Goal: Information Seeking & Learning: Learn about a topic

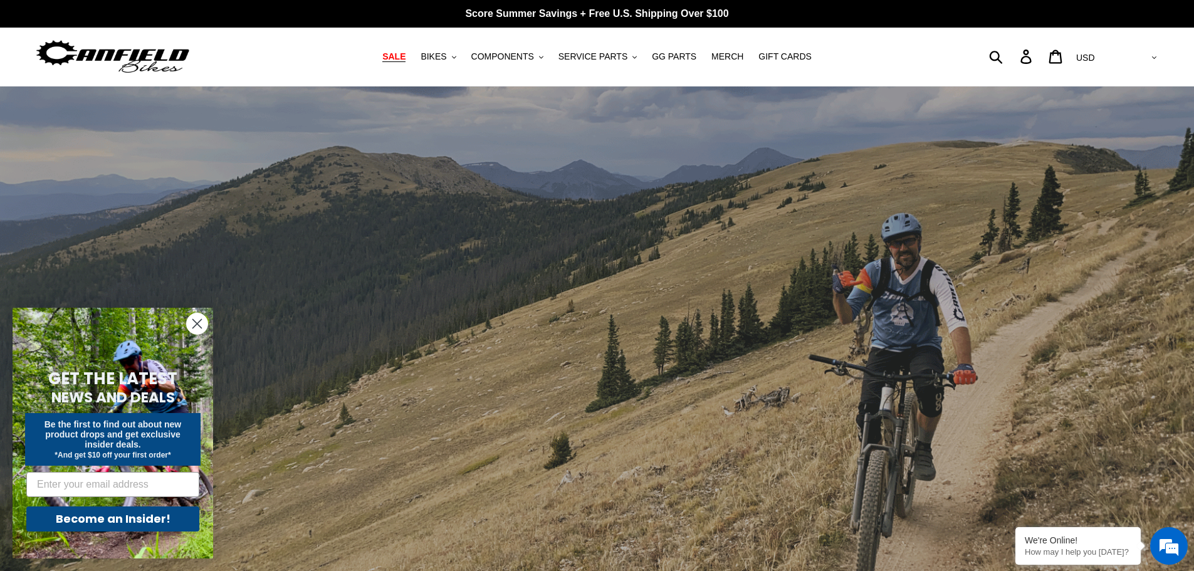
click at [405, 58] on span "SALE" at bounding box center [393, 56] width 23 height 11
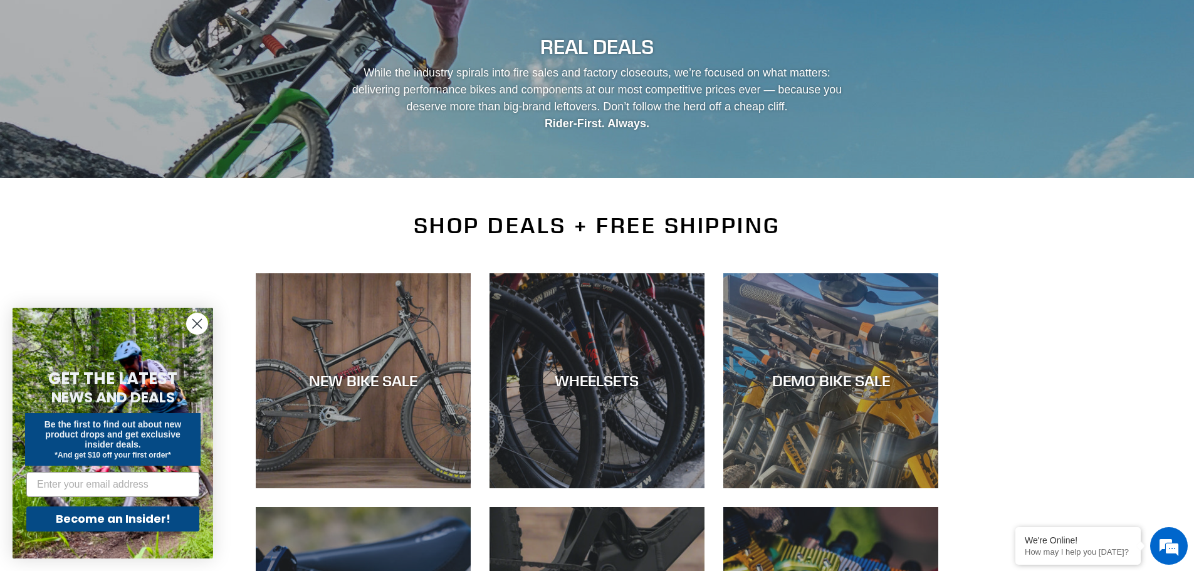
scroll to position [188, 0]
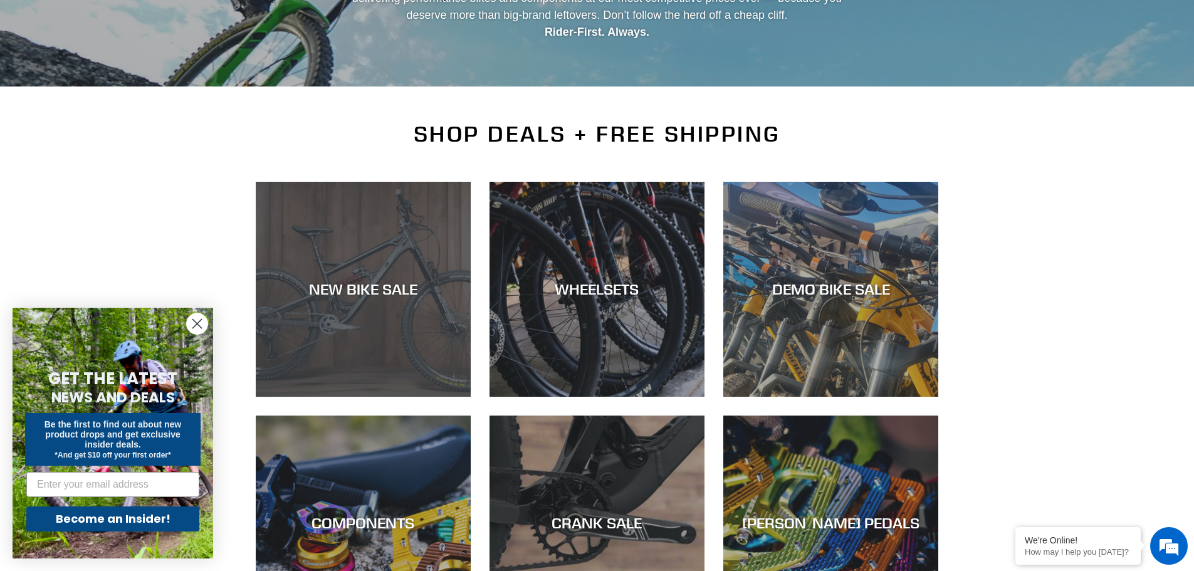
click at [336, 397] on div "NEW BIKE SALE" at bounding box center [363, 397] width 215 height 0
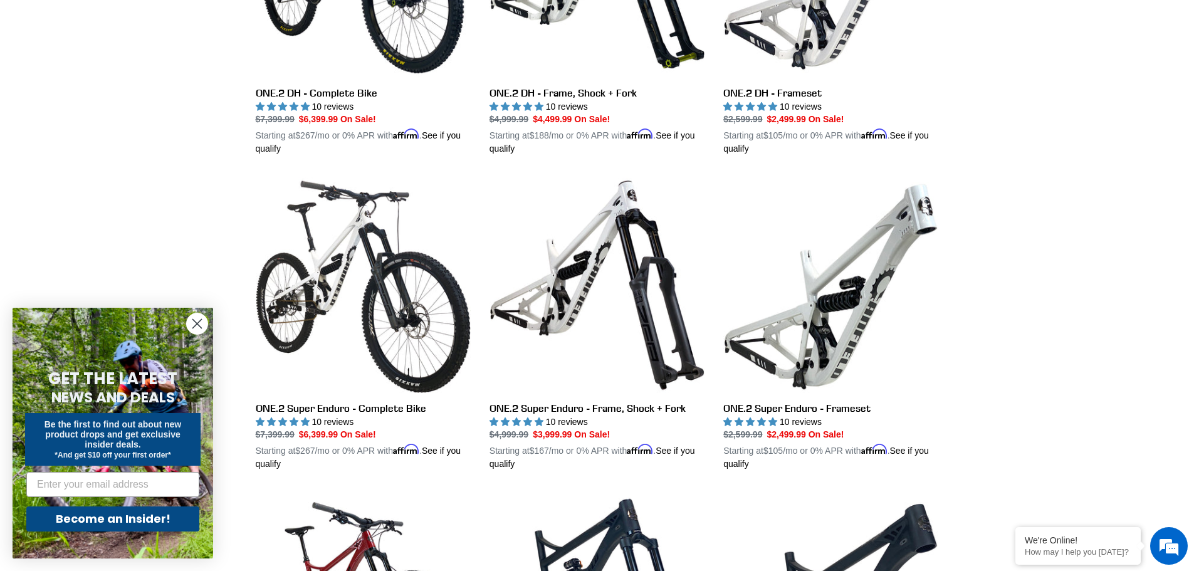
scroll to position [1065, 0]
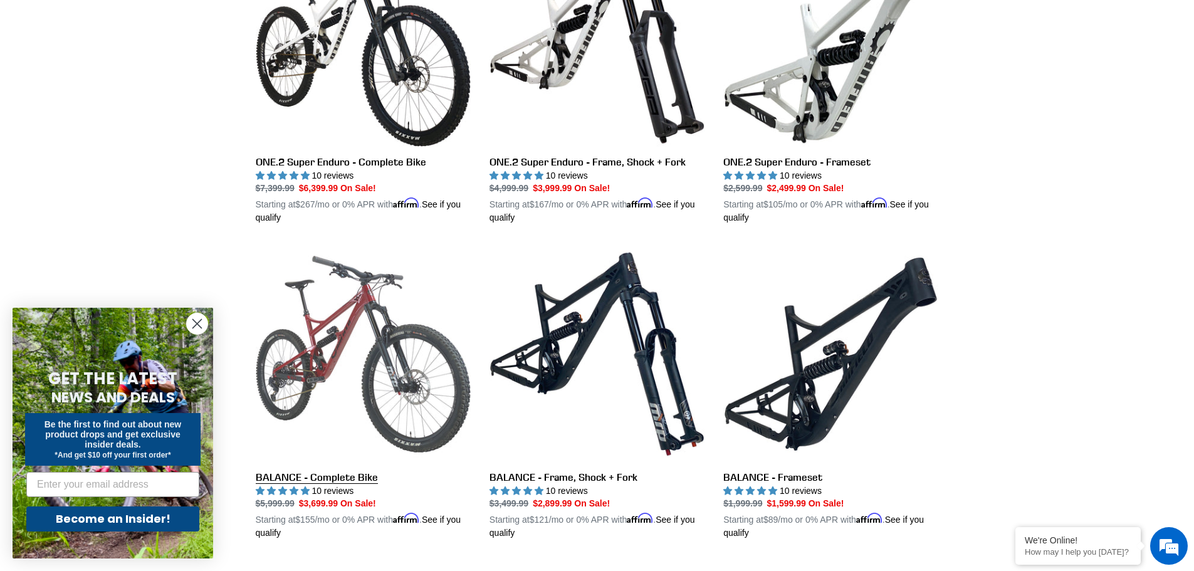
click at [330, 362] on link "BALANCE - Complete Bike" at bounding box center [363, 392] width 215 height 293
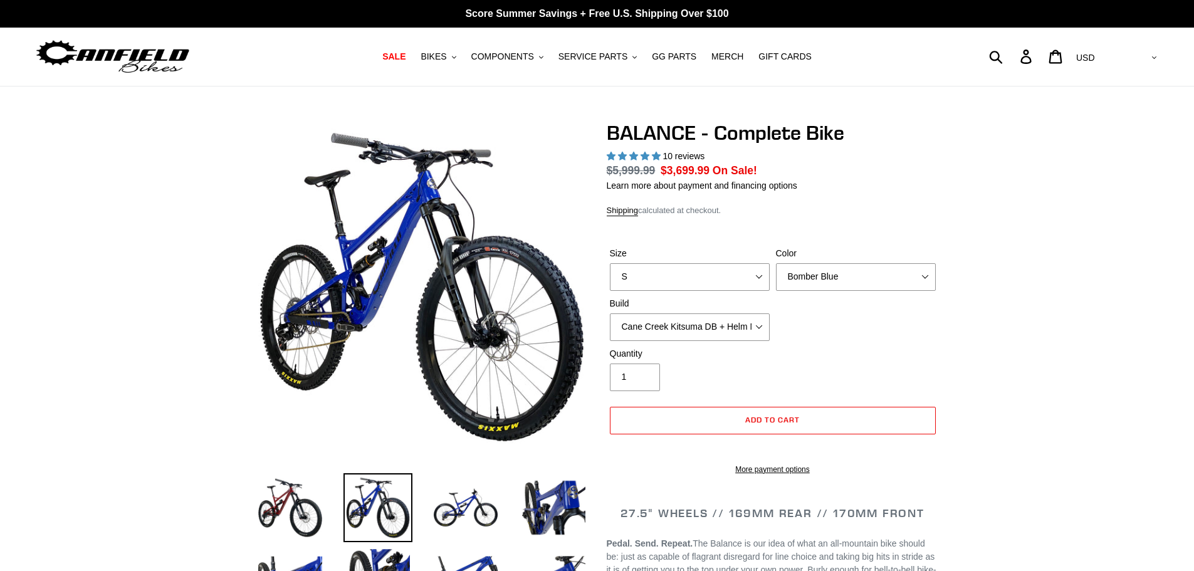
select select "highest-rating"
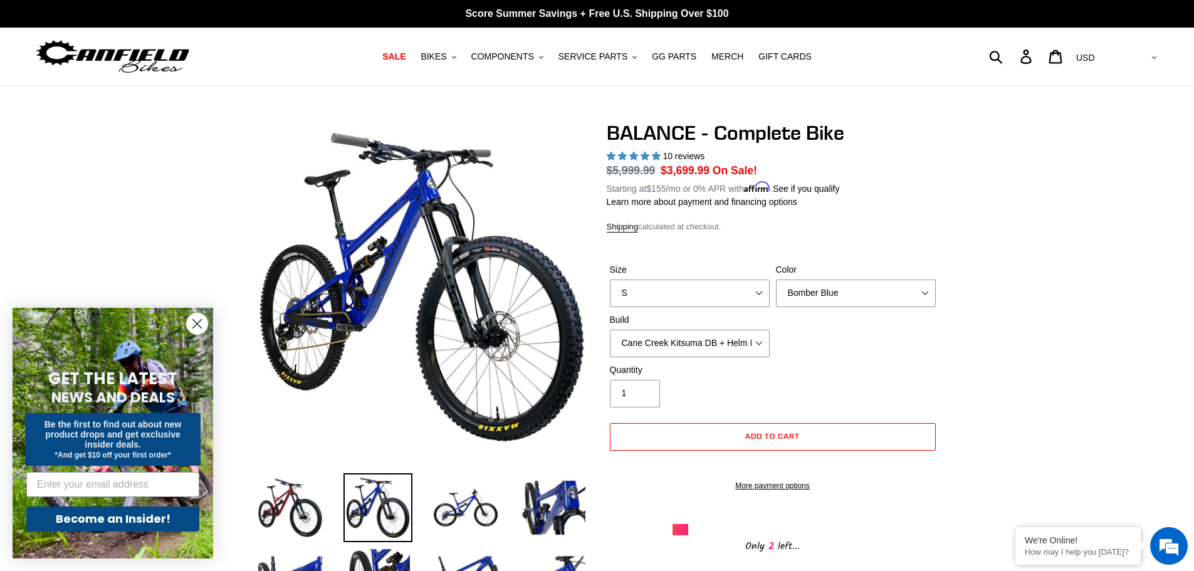
click at [937, 288] on div "Color Bomber Blue Goat's Blood Stealth Black" at bounding box center [856, 285] width 166 height 44
click at [924, 291] on select "Bomber Blue Goat's Blood Stealth Black" at bounding box center [856, 293] width 160 height 28
select select "Stealth Black"
click at [776, 279] on select "Bomber Blue Goat's Blood Stealth Black" at bounding box center [856, 293] width 160 height 28
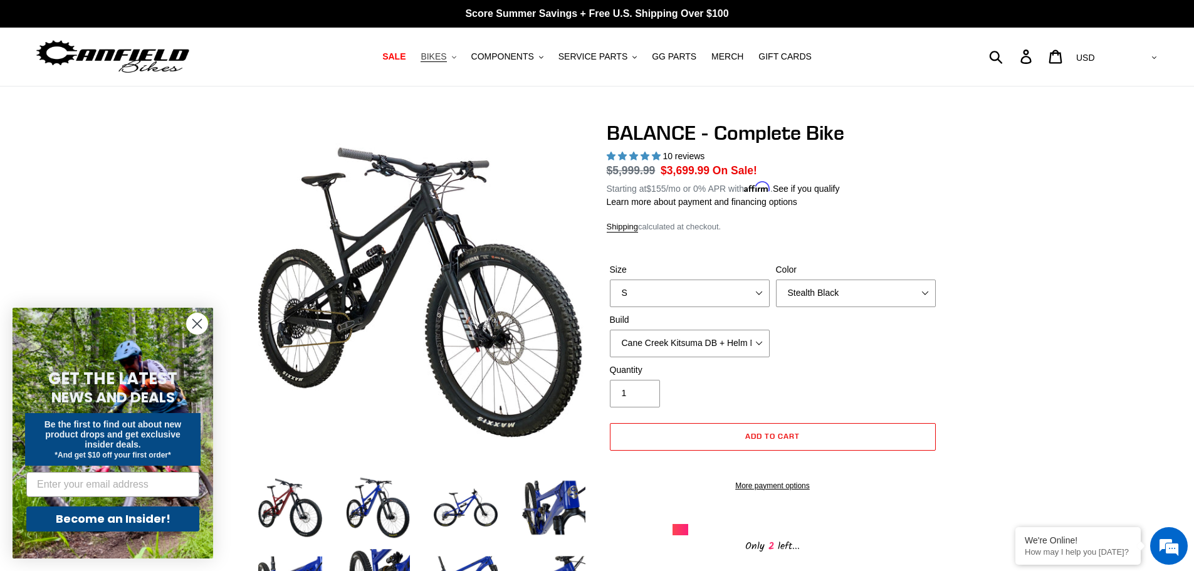
click at [446, 58] on span "BIKES" at bounding box center [433, 56] width 26 height 11
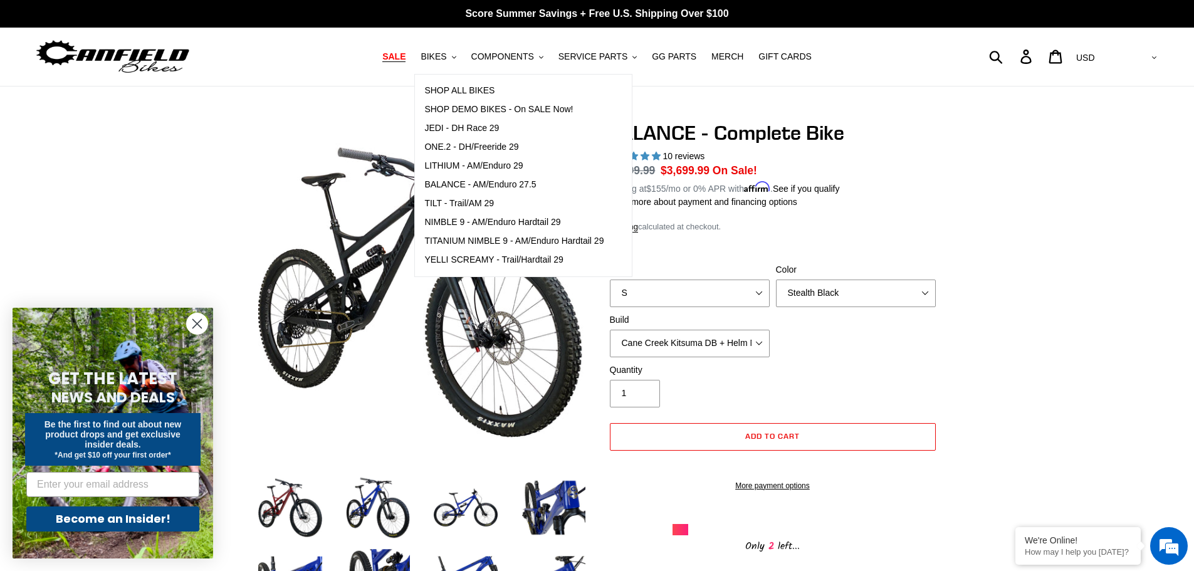
click at [405, 57] on span "SALE" at bounding box center [393, 56] width 23 height 11
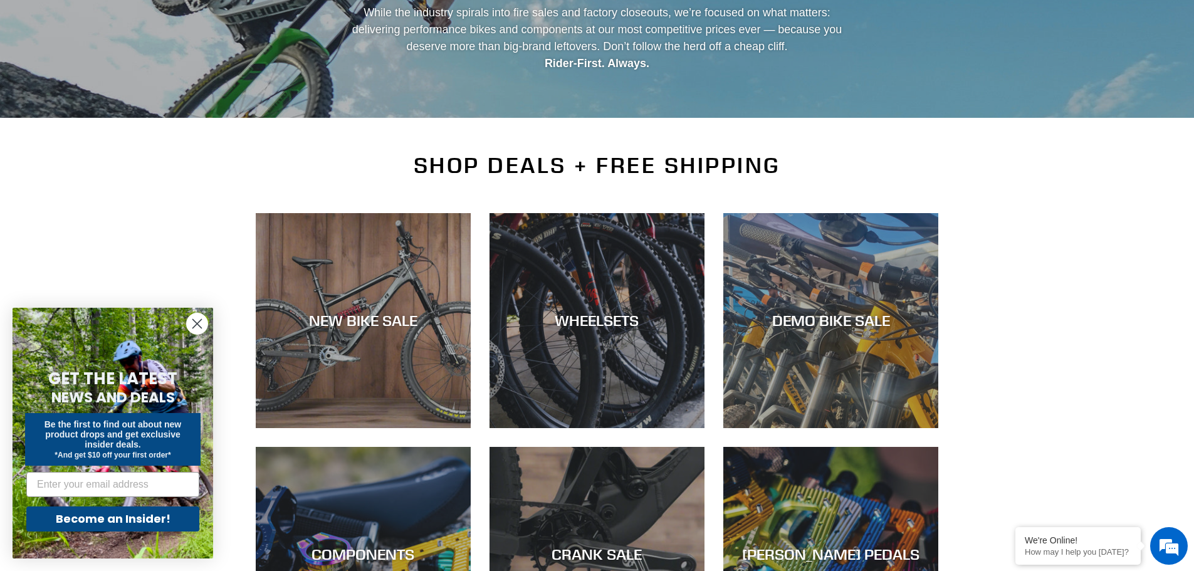
scroll to position [251, 0]
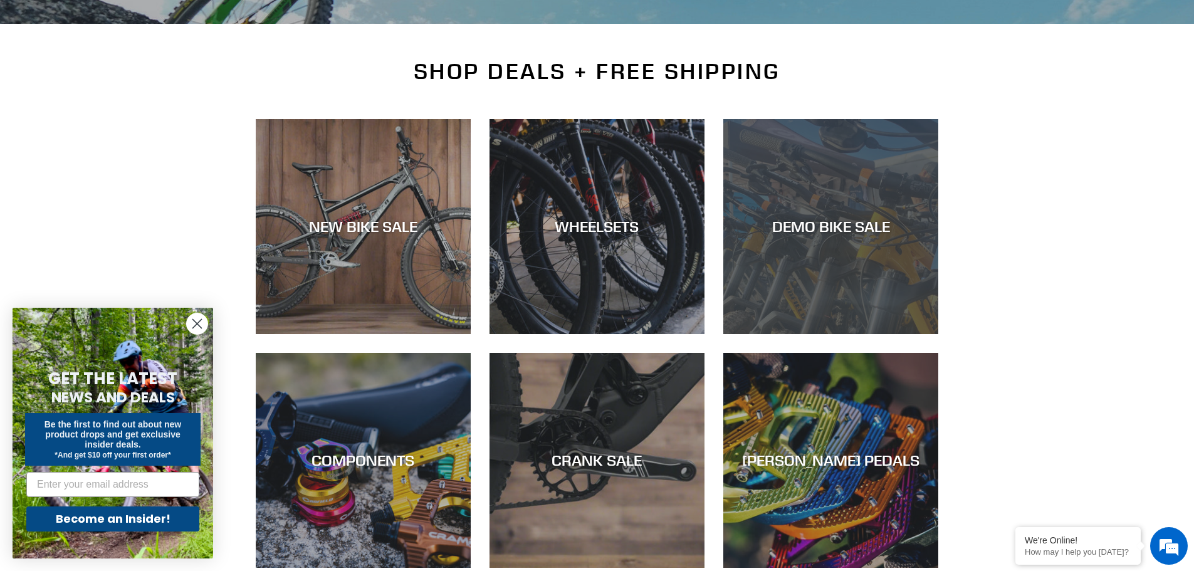
click at [809, 234] on div "DEMO BIKE SALE" at bounding box center [830, 226] width 215 height 18
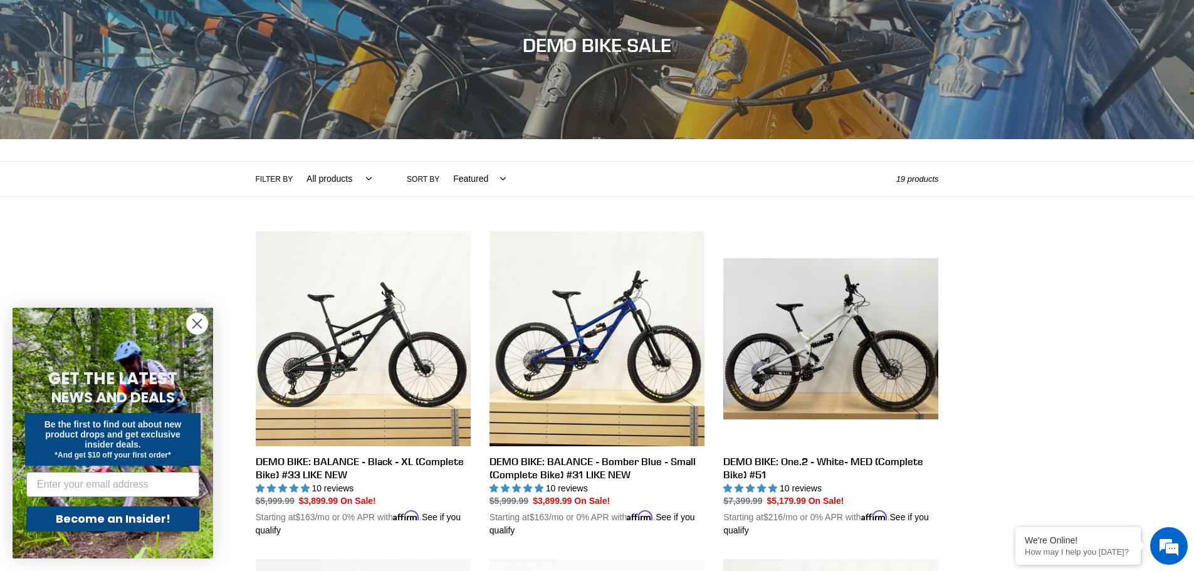
scroll to position [251, 0]
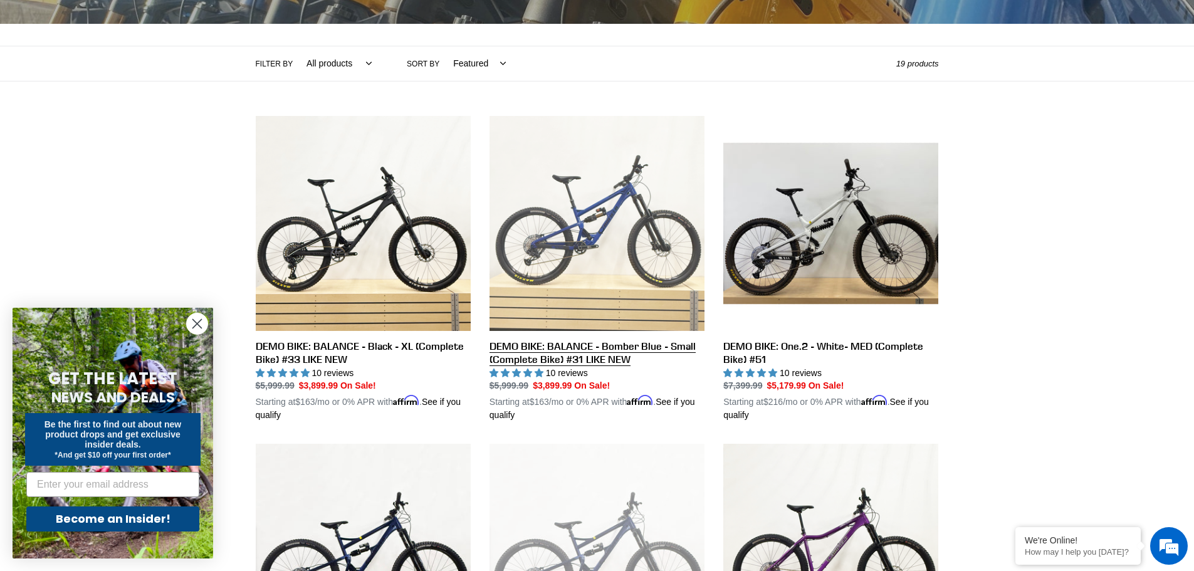
click at [586, 225] on link "DEMO BIKE: BALANCE - Bomber Blue - Small (Complete Bike) #31 LIKE NEW" at bounding box center [596, 269] width 215 height 306
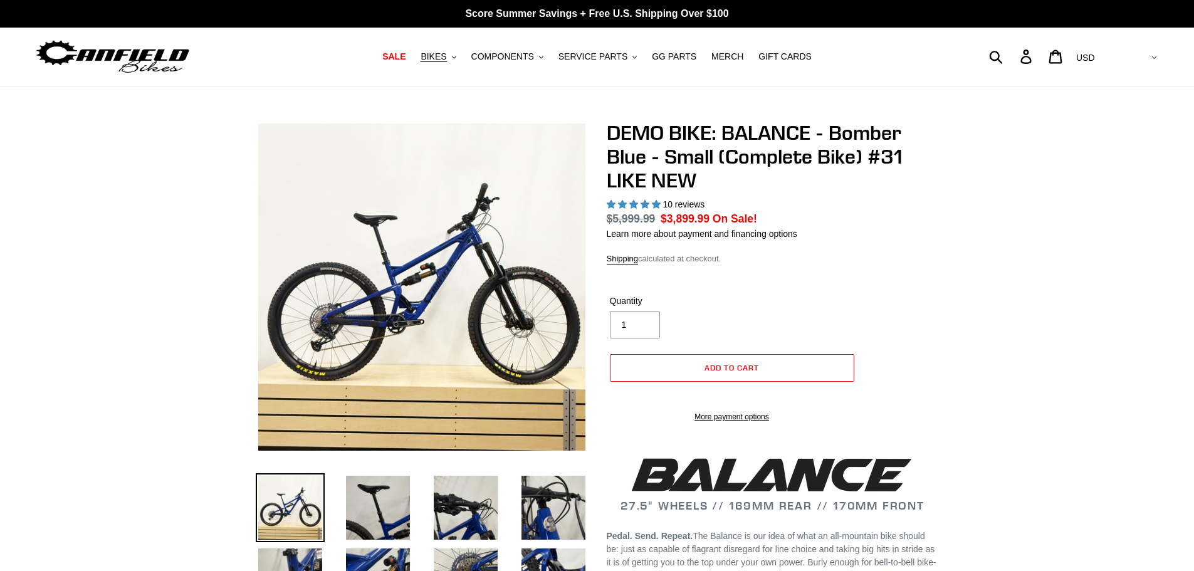
select select "highest-rating"
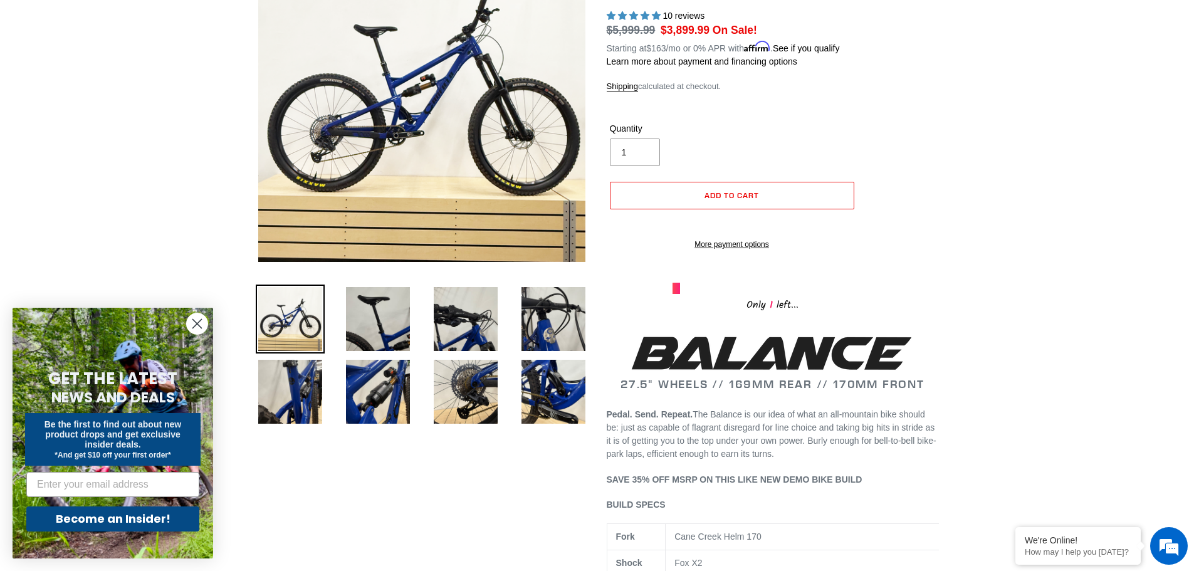
scroll to position [188, 0]
click at [466, 400] on img at bounding box center [465, 392] width 69 height 69
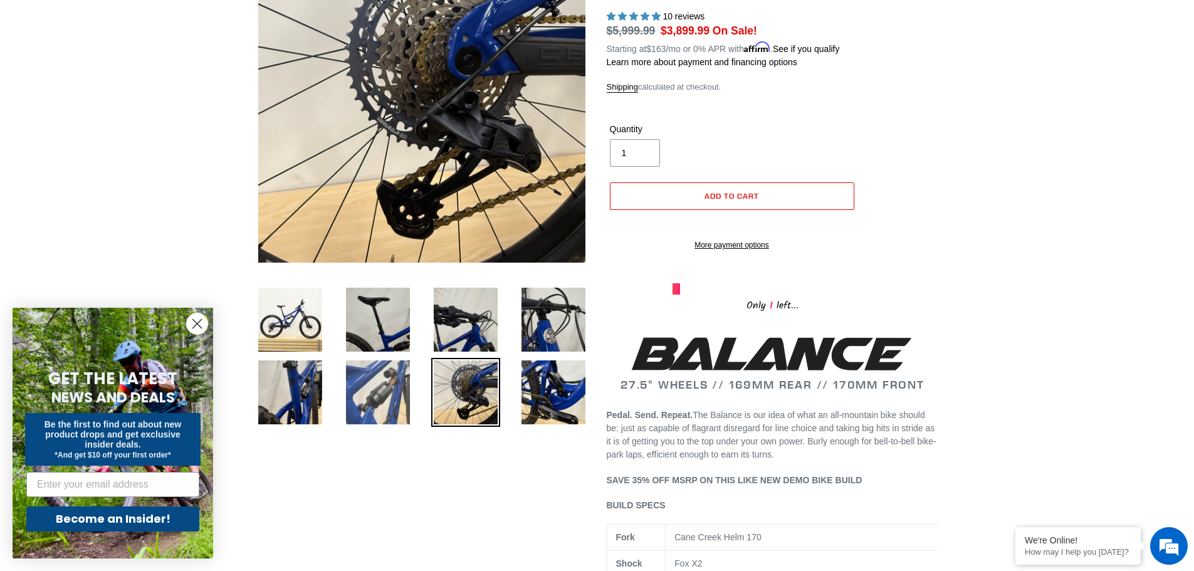
click at [363, 403] on img at bounding box center [377, 392] width 69 height 69
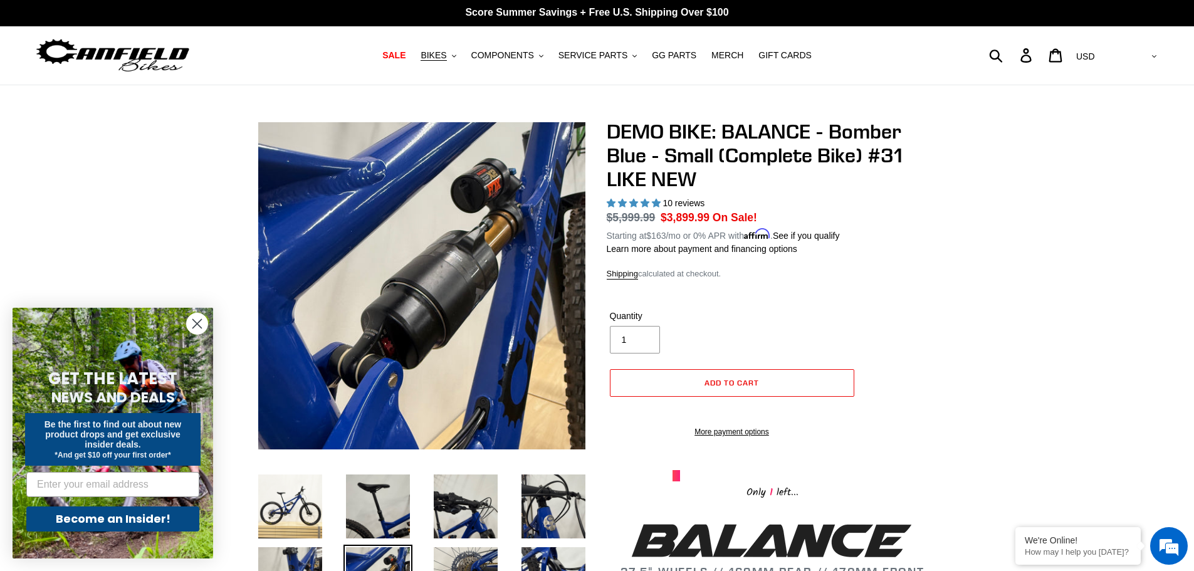
scroll to position [0, 0]
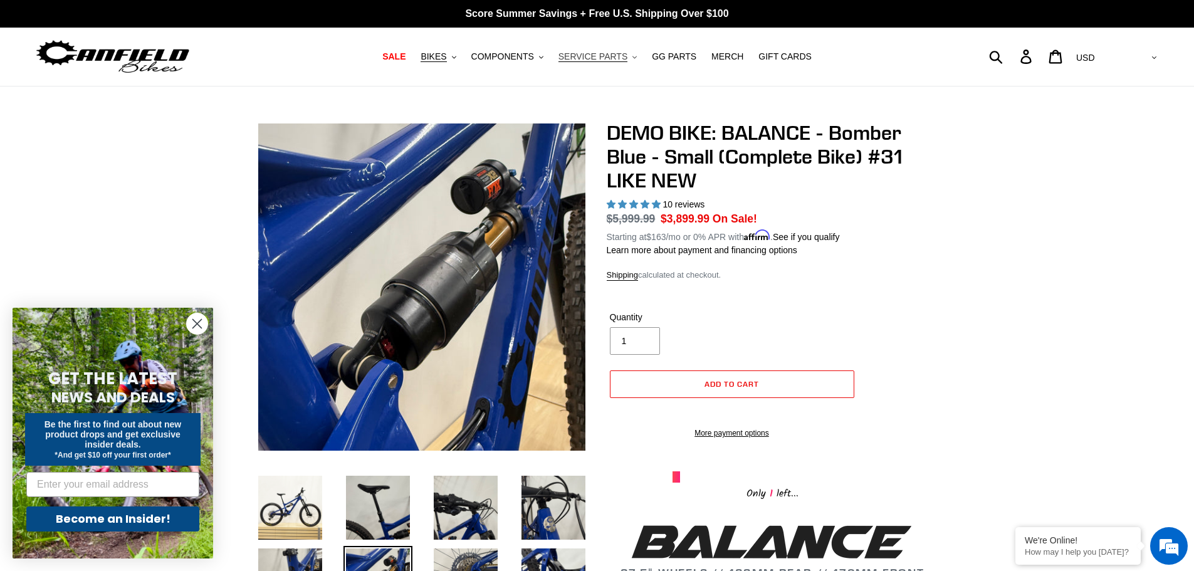
click at [577, 55] on span "SERVICE PARTS" at bounding box center [592, 56] width 69 height 11
click at [521, 59] on span "COMPONENTS" at bounding box center [502, 56] width 63 height 11
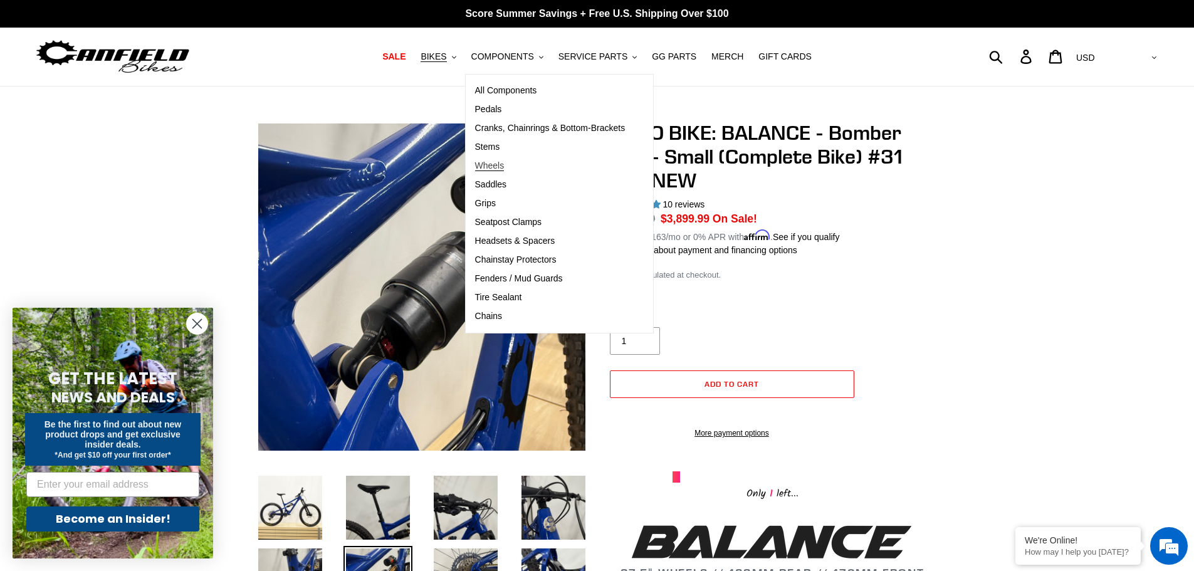
click at [498, 158] on link "Wheels" at bounding box center [550, 166] width 169 height 19
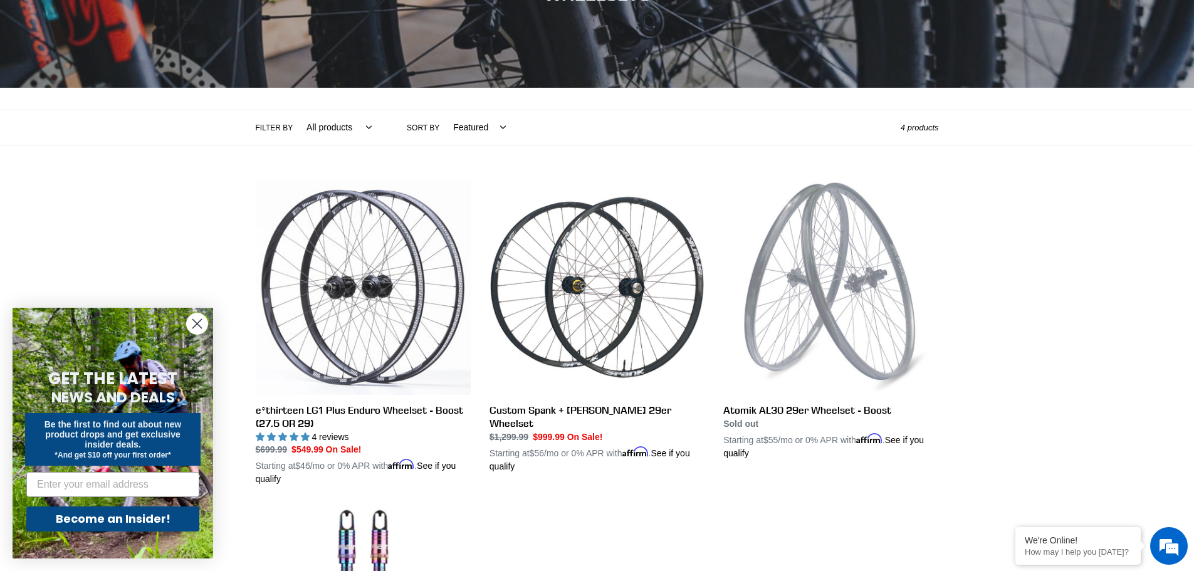
scroll to position [188, 0]
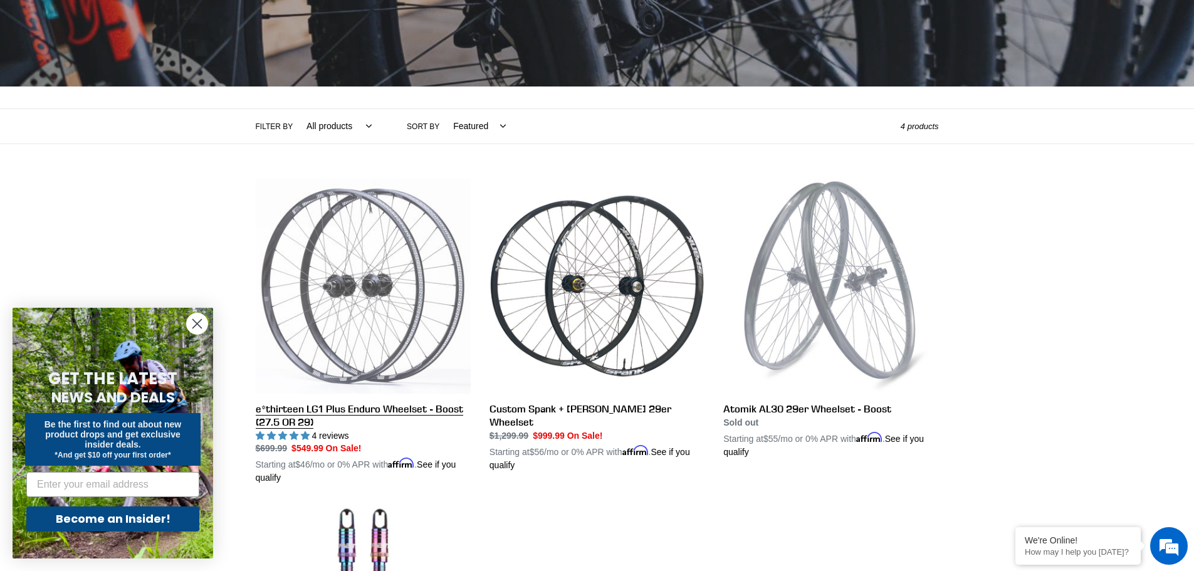
click at [365, 298] on link "e*thirteen LG1 Plus Enduro Wheelset - Boost (27.5 OR 29)" at bounding box center [363, 332] width 215 height 306
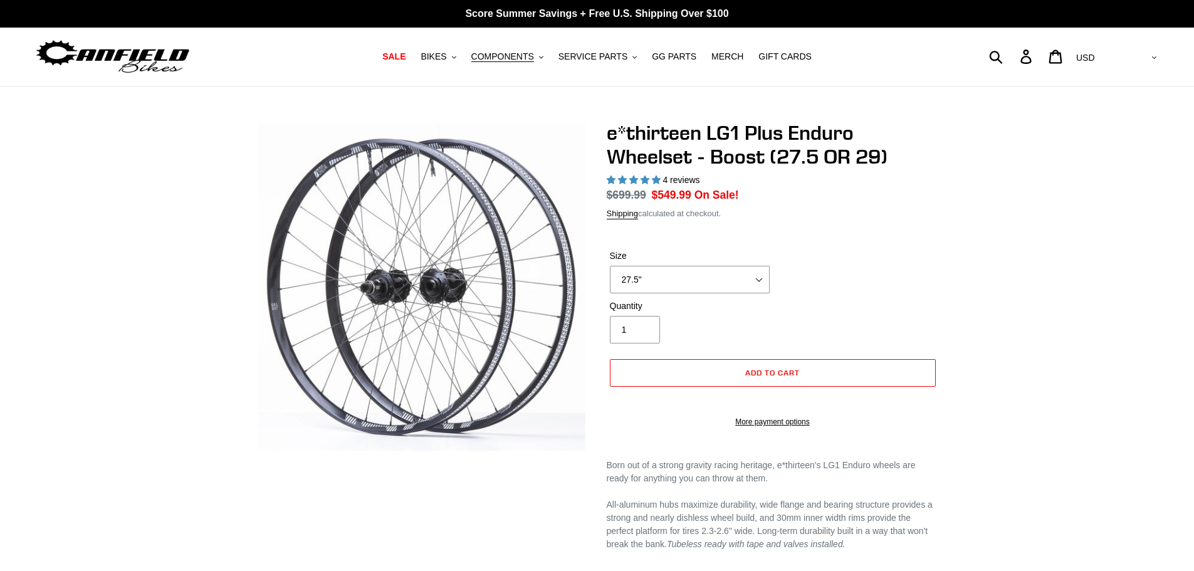
select select "highest-rating"
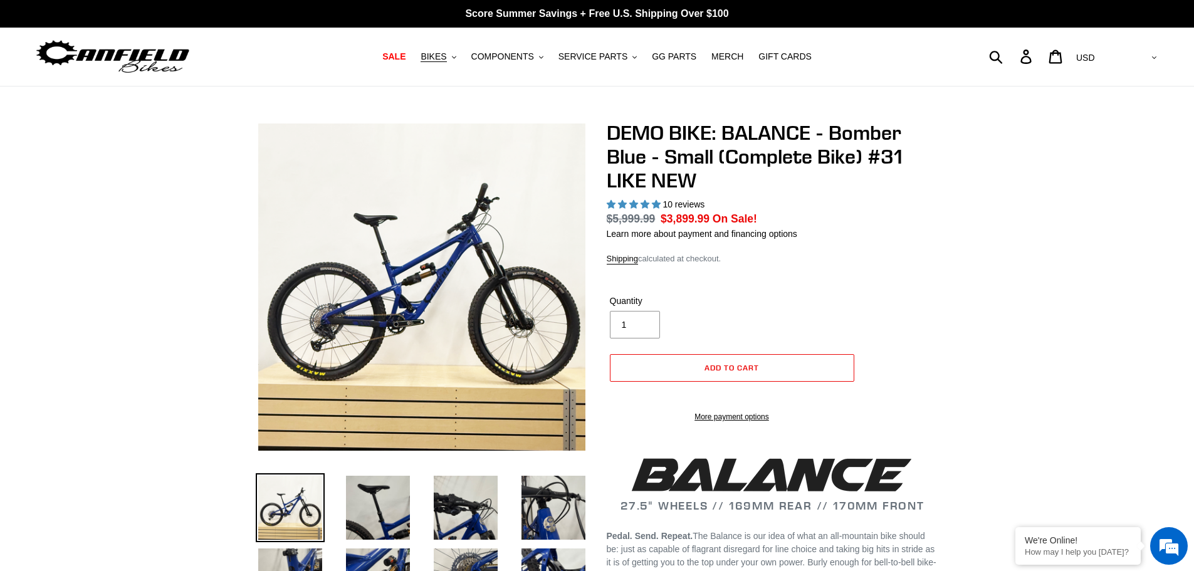
select select "highest-rating"
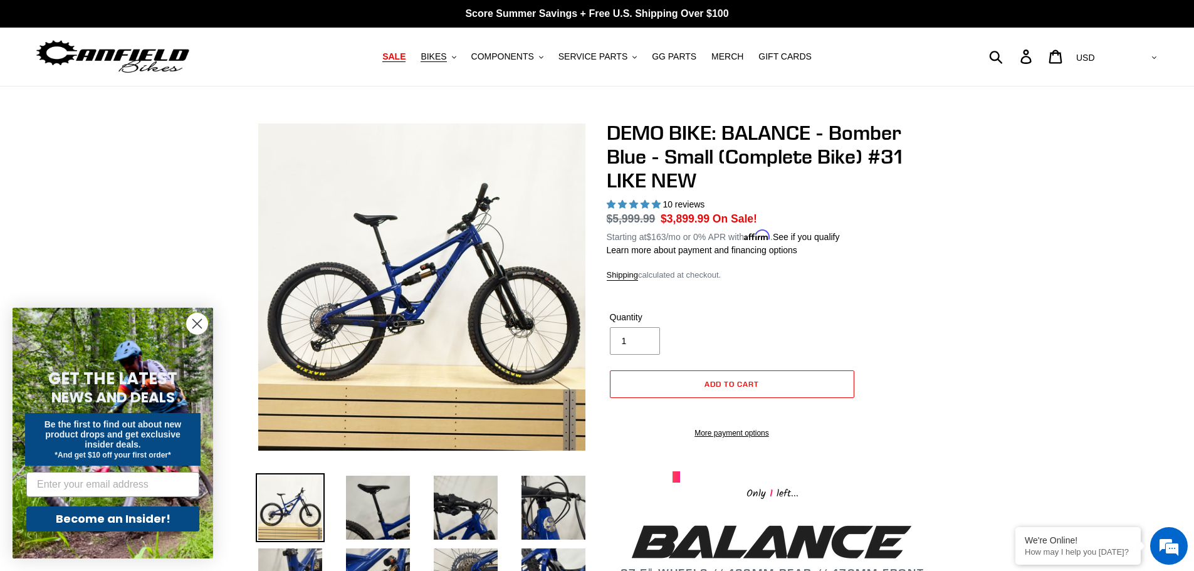
click at [405, 51] on span "SALE" at bounding box center [393, 56] width 23 height 11
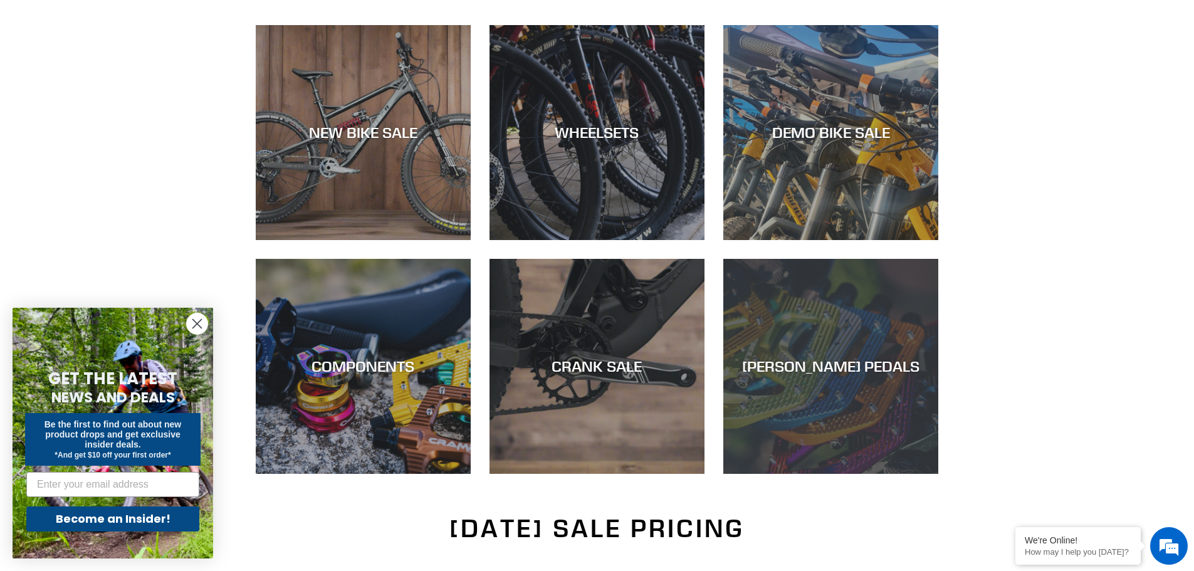
scroll to position [313, 0]
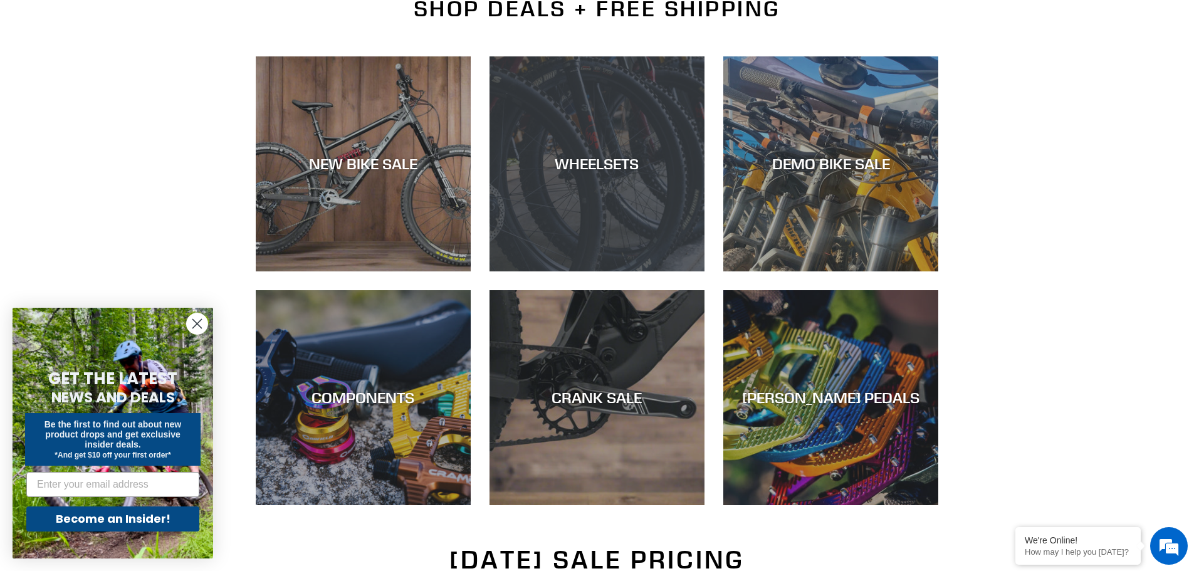
click at [607, 271] on div "WHEELSETS" at bounding box center [596, 271] width 215 height 0
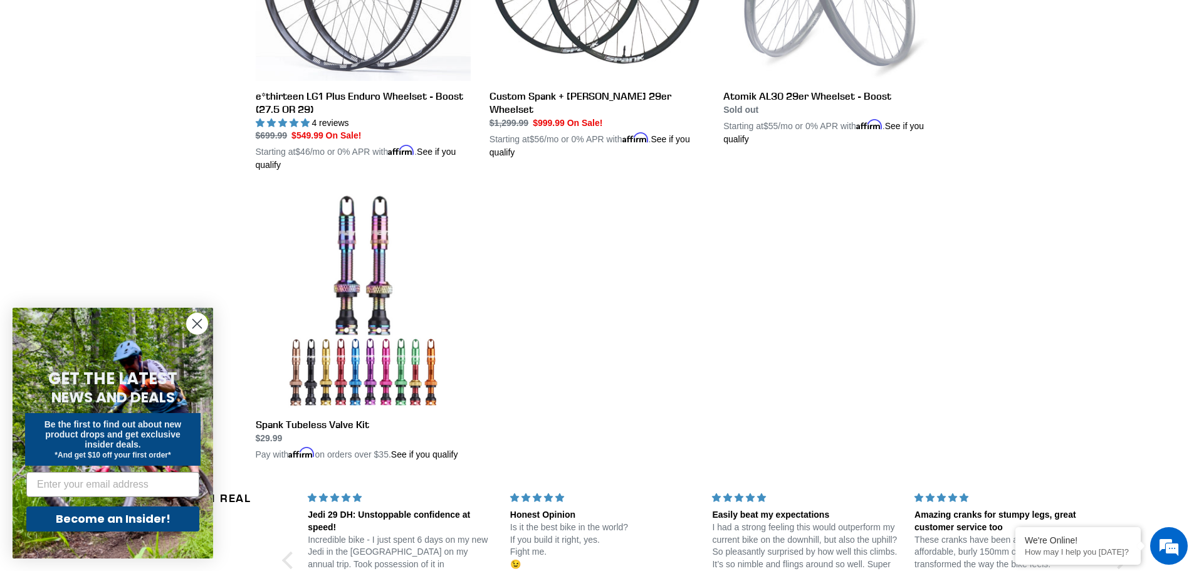
scroll to position [501, 0]
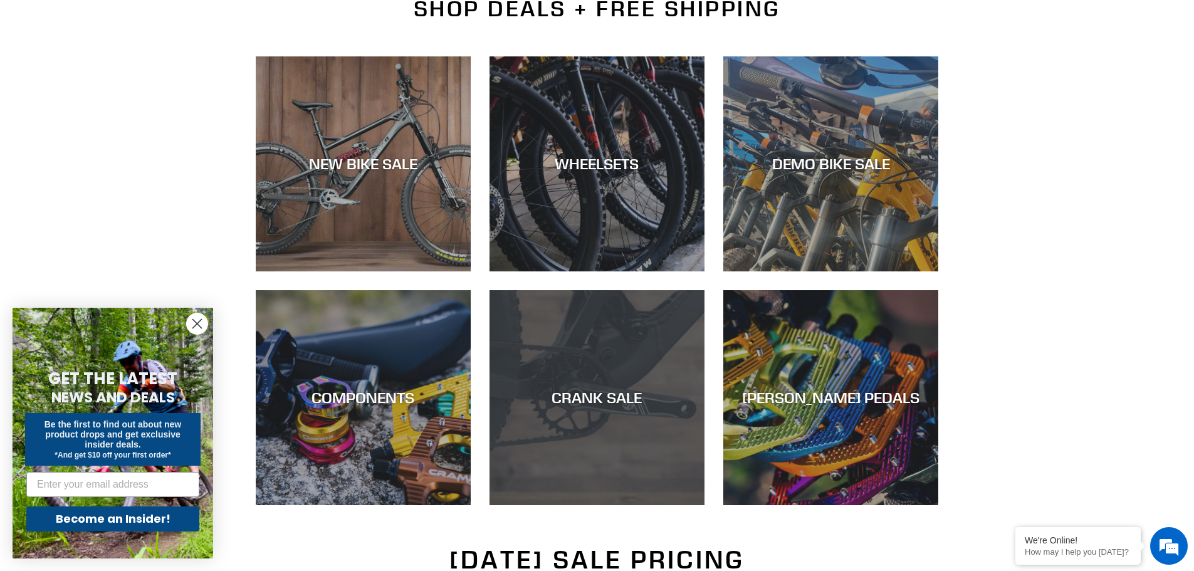
click at [597, 505] on div "CRANK SALE" at bounding box center [596, 505] width 215 height 0
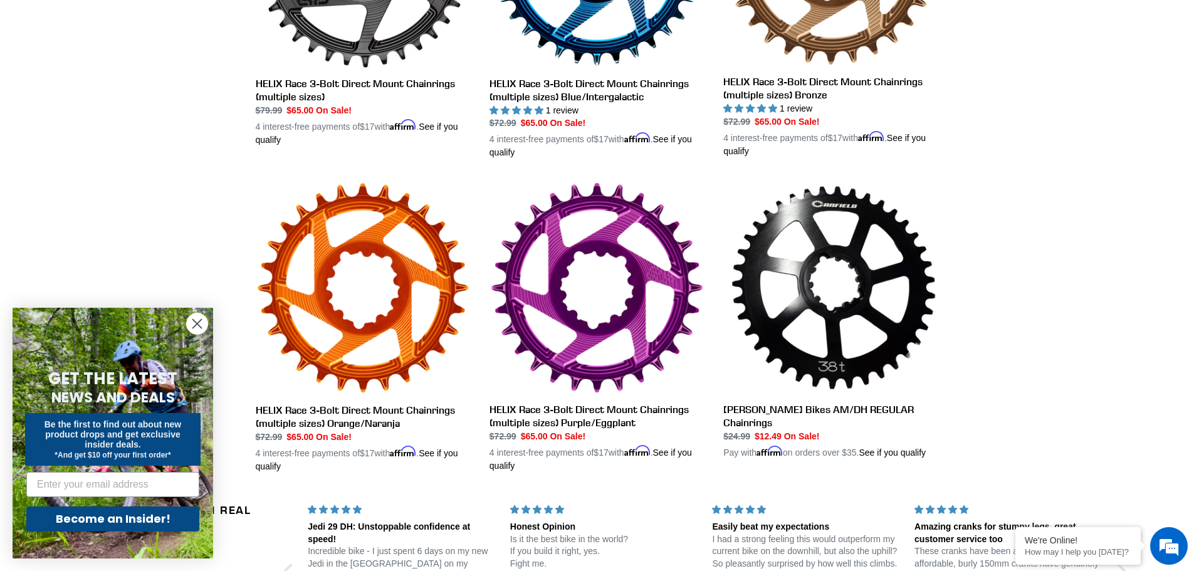
scroll to position [627, 0]
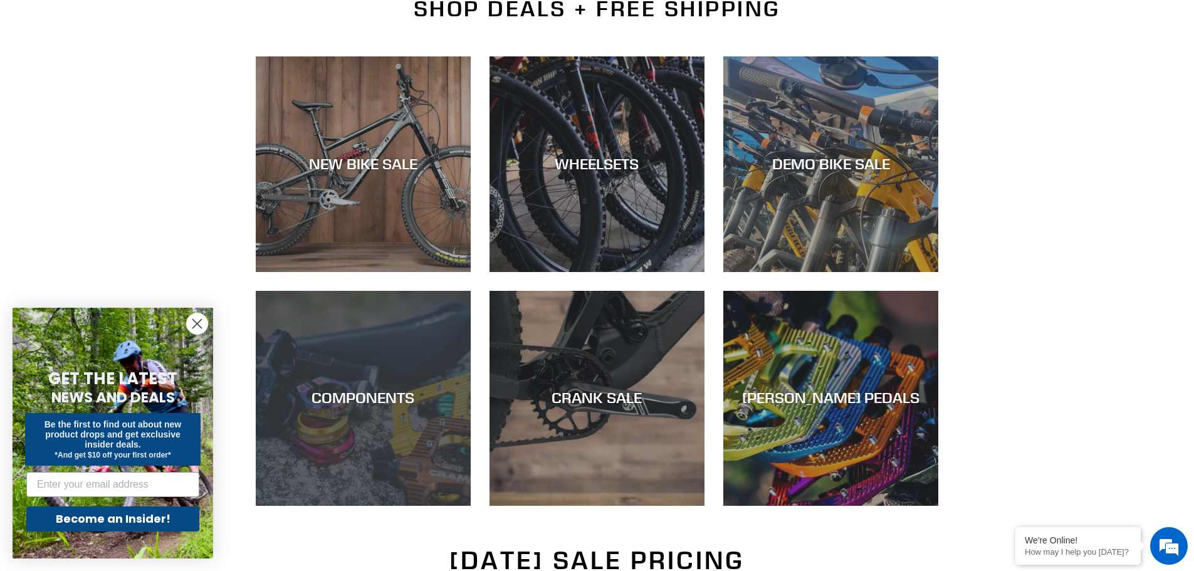
click at [355, 406] on div "COMPONENTS" at bounding box center [363, 397] width 215 height 18
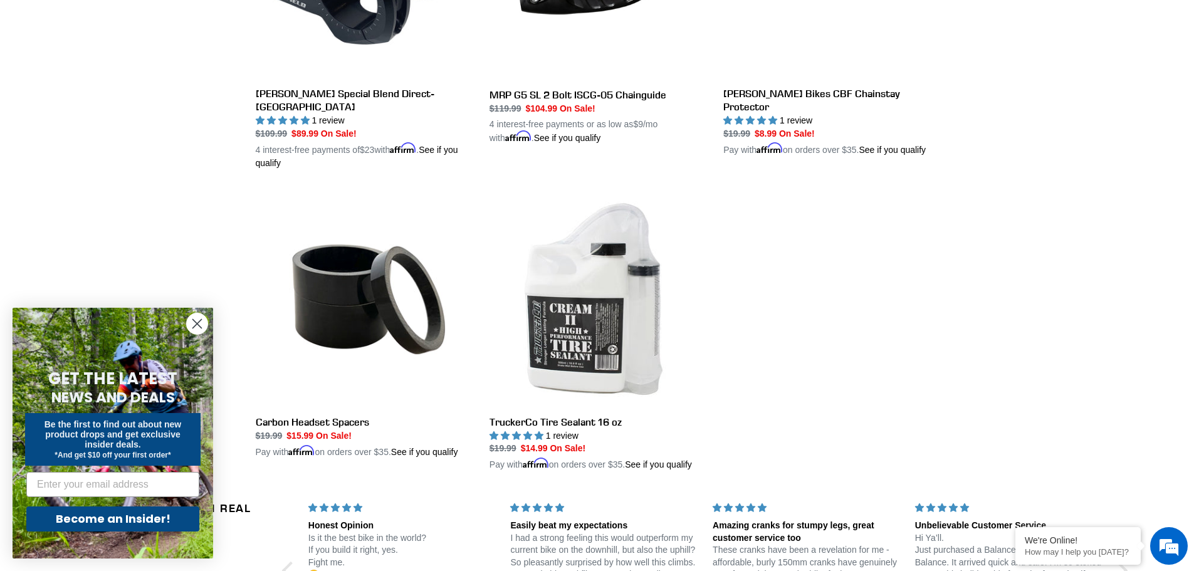
scroll to position [2193, 0]
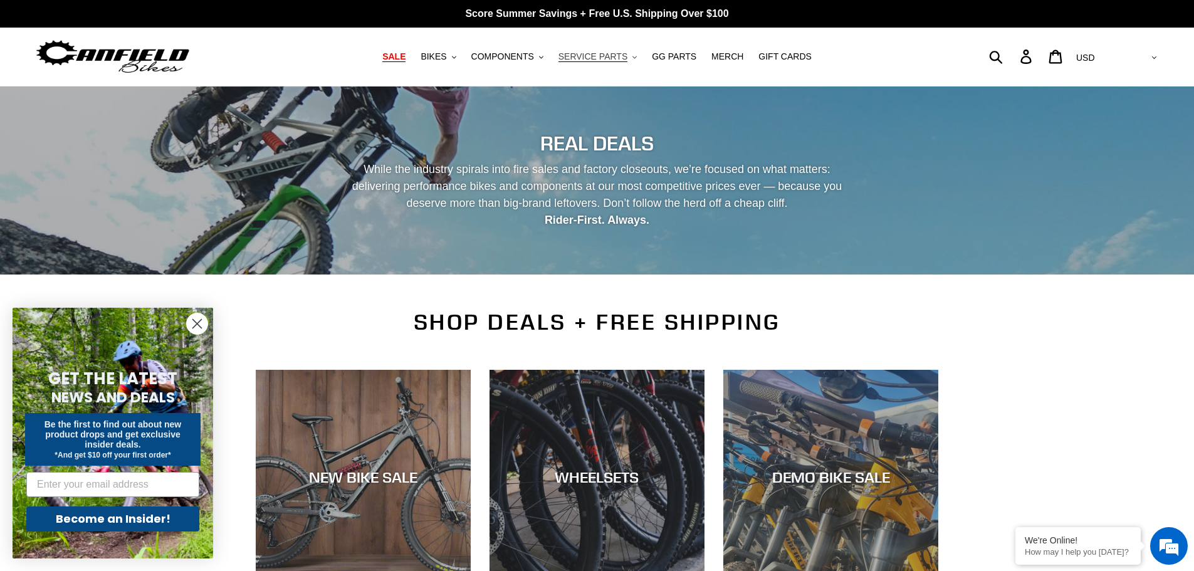
click at [579, 60] on span "SERVICE PARTS" at bounding box center [592, 56] width 69 height 11
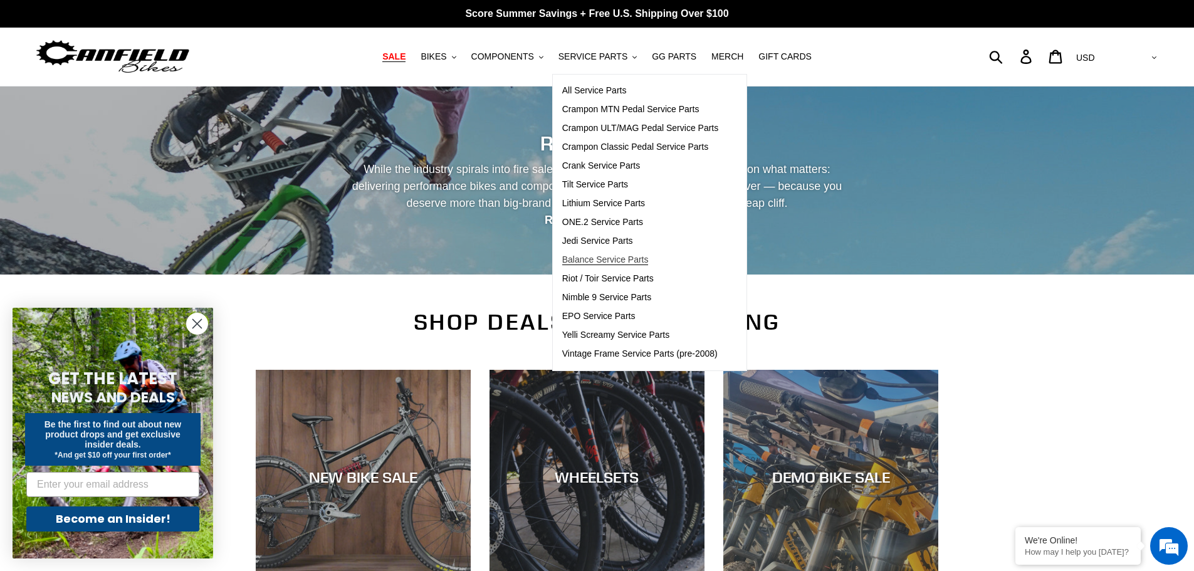
click at [589, 263] on span "Balance Service Parts" at bounding box center [605, 259] width 86 height 11
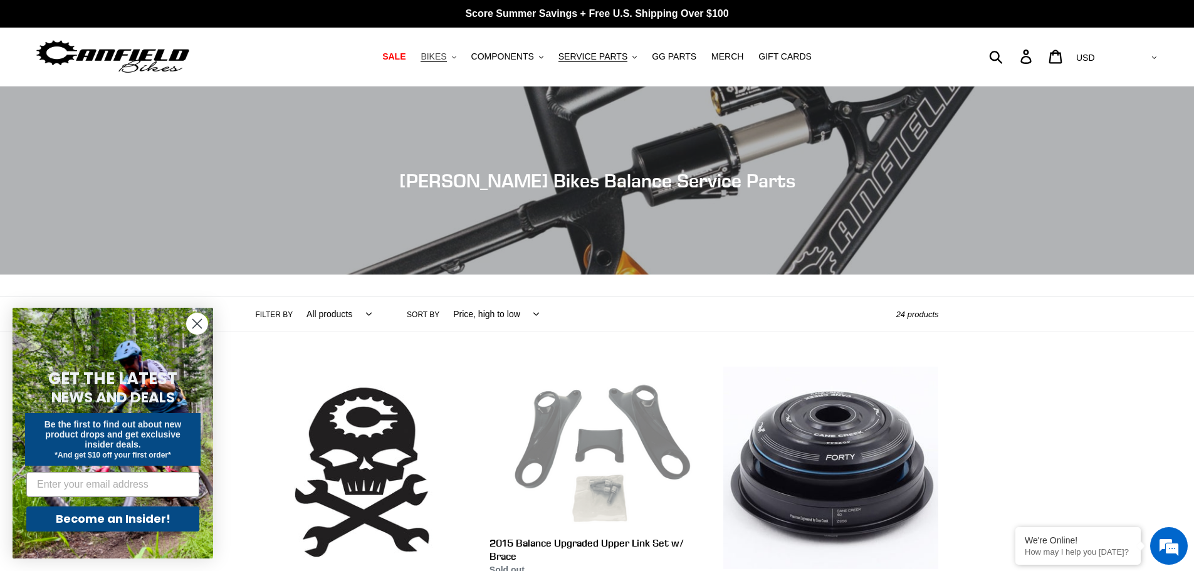
click at [437, 57] on span "BIKES" at bounding box center [433, 56] width 26 height 11
click at [405, 59] on span "SALE" at bounding box center [393, 56] width 23 height 11
